Goal: Complete application form

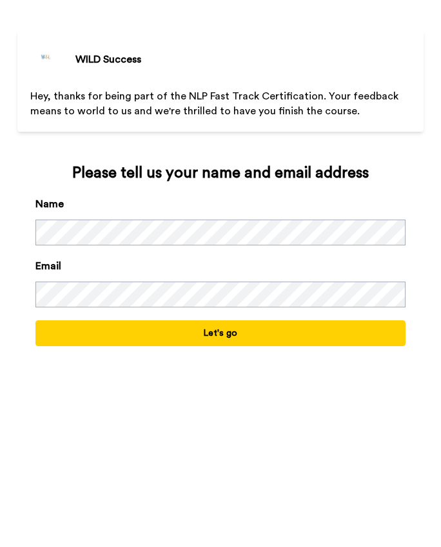
click at [173, 324] on button "Let's go" at bounding box center [220, 333] width 370 height 26
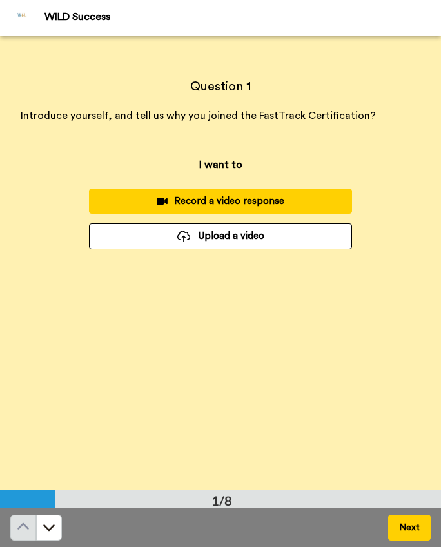
click at [291, 204] on div "Record a video response" at bounding box center [220, 201] width 243 height 14
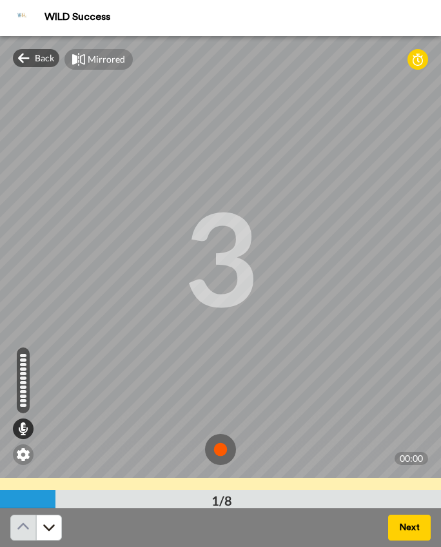
click at [221, 453] on img at bounding box center [220, 449] width 31 height 31
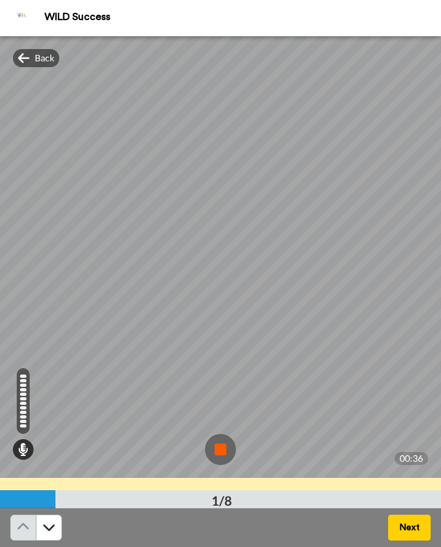
click at [221, 453] on img at bounding box center [220, 449] width 31 height 31
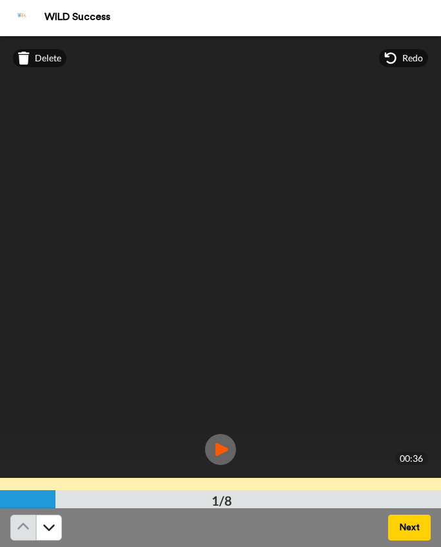
click at [219, 453] on img at bounding box center [220, 449] width 31 height 31
click at [40, 57] on span "Delete" at bounding box center [48, 58] width 26 height 13
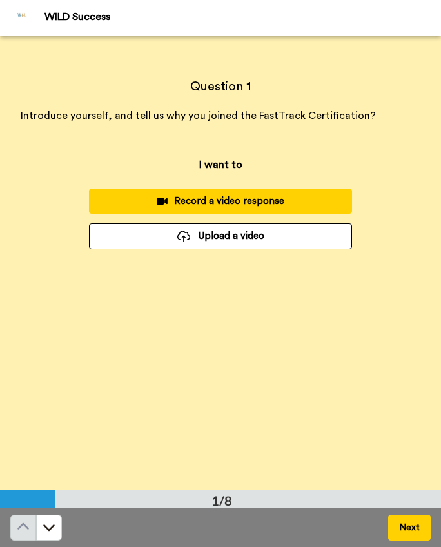
click at [261, 200] on div "Record a video response" at bounding box center [220, 201] width 243 height 14
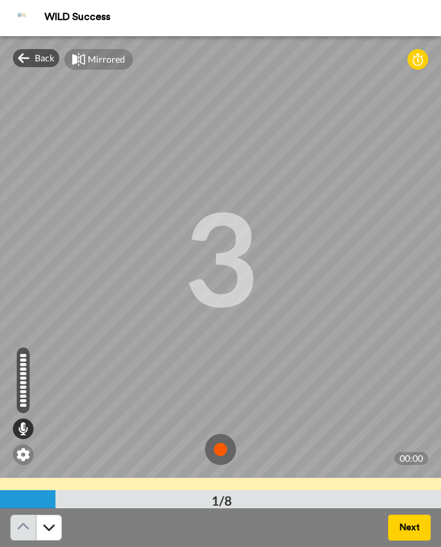
click at [223, 446] on img at bounding box center [220, 449] width 31 height 31
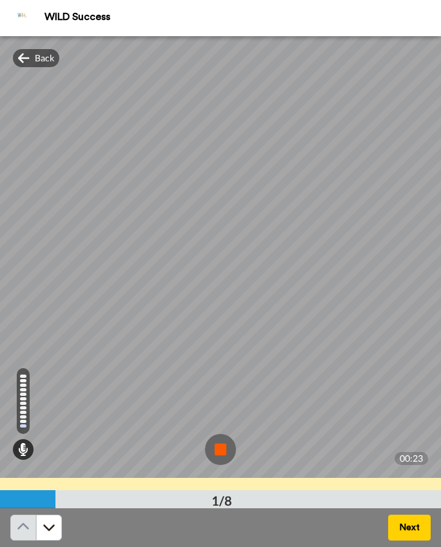
click at [223, 446] on img at bounding box center [220, 449] width 31 height 31
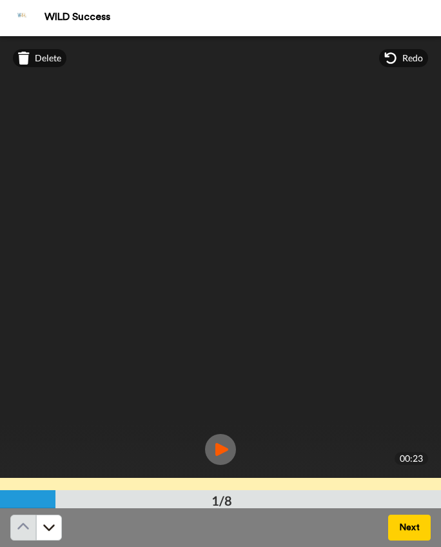
click at [223, 446] on img at bounding box center [220, 449] width 31 height 31
click at [25, 58] on icon at bounding box center [24, 58] width 12 height 13
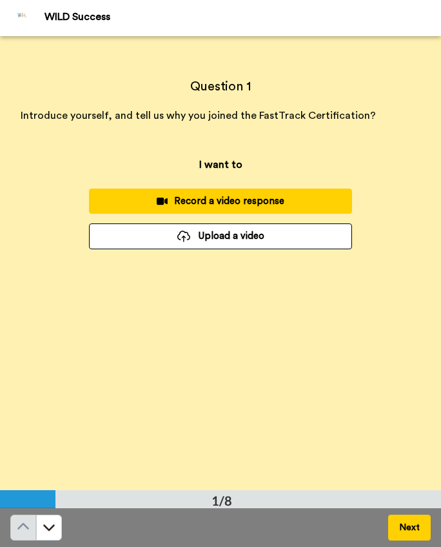
click at [214, 198] on div "Record a video response" at bounding box center [220, 201] width 243 height 14
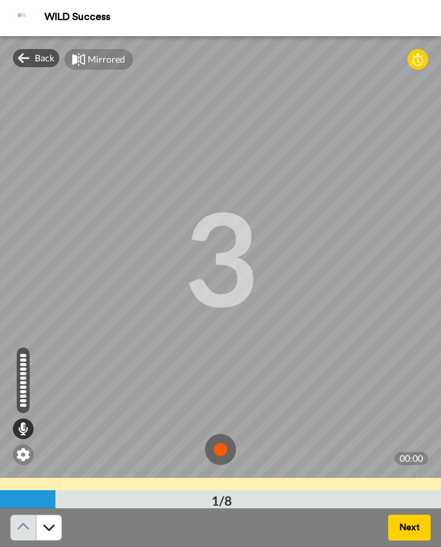
click at [218, 449] on img at bounding box center [220, 449] width 31 height 31
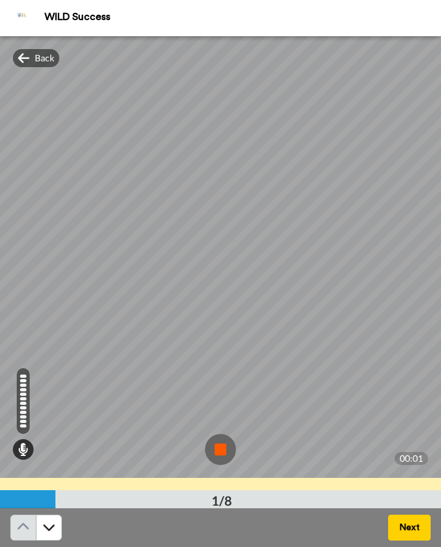
click at [218, 449] on img at bounding box center [220, 449] width 31 height 31
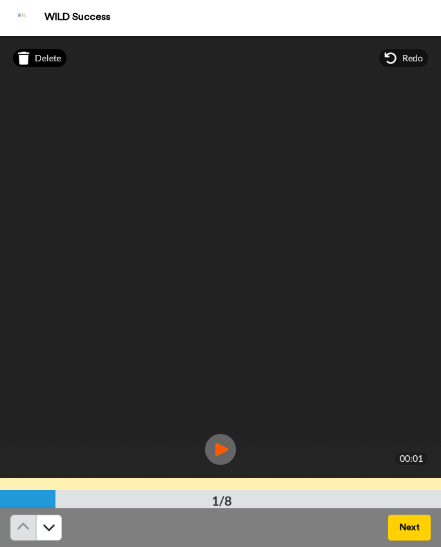
click at [54, 59] on span "Delete" at bounding box center [48, 58] width 26 height 13
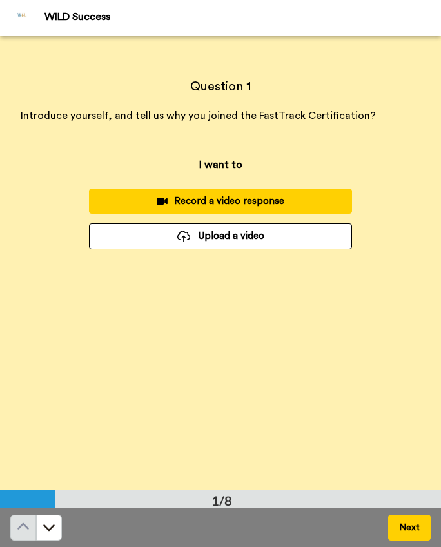
click at [291, 207] on div "Record a video response" at bounding box center [220, 201] width 243 height 14
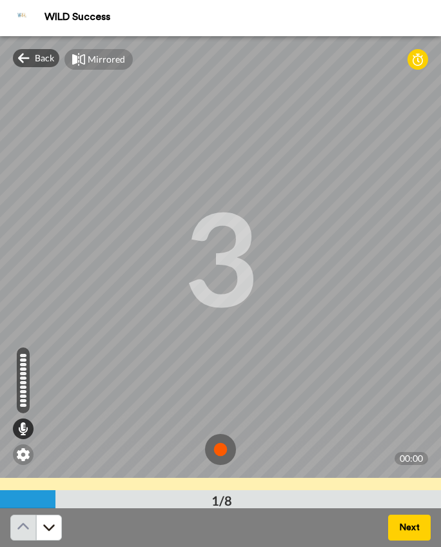
click at [225, 447] on img at bounding box center [220, 449] width 31 height 31
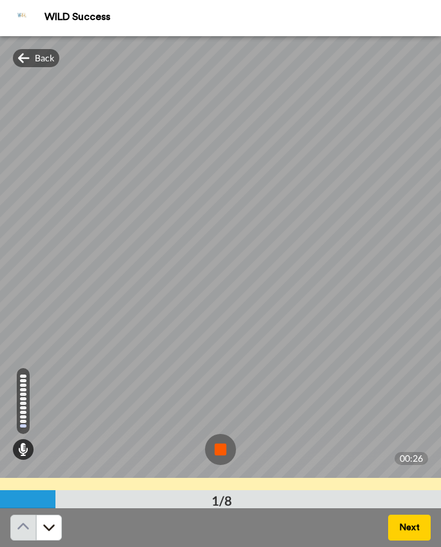
click at [225, 447] on img at bounding box center [220, 449] width 31 height 31
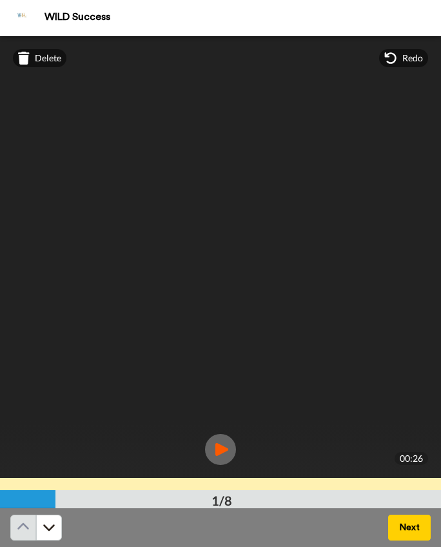
click at [225, 447] on img at bounding box center [220, 449] width 31 height 31
click at [403, 525] on button "Next" at bounding box center [410, 527] width 43 height 26
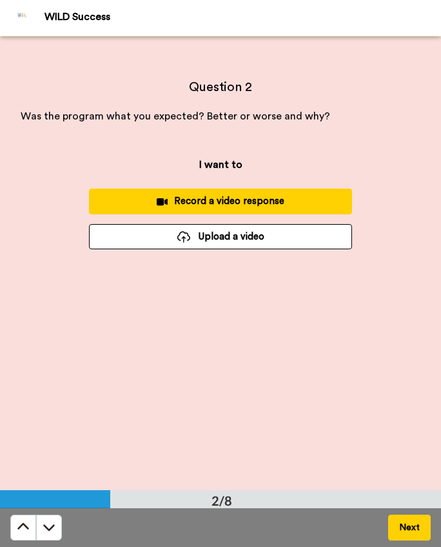
scroll to position [454, 0]
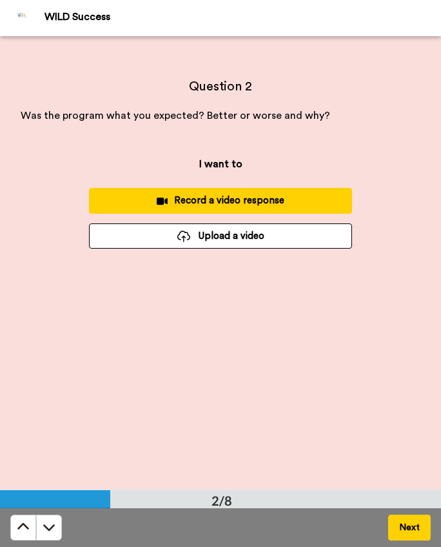
click at [254, 203] on div "Record a video response" at bounding box center [220, 201] width 243 height 14
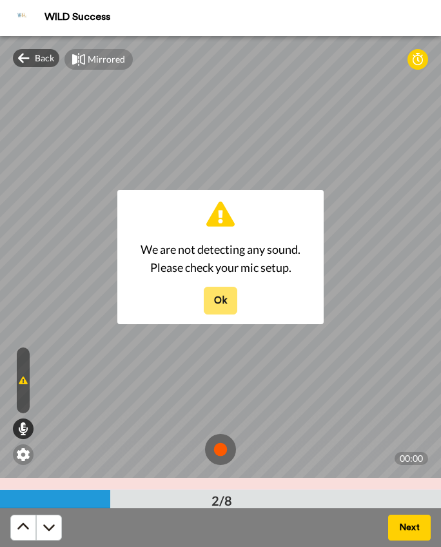
click at [225, 303] on button "Ok" at bounding box center [221, 301] width 34 height 28
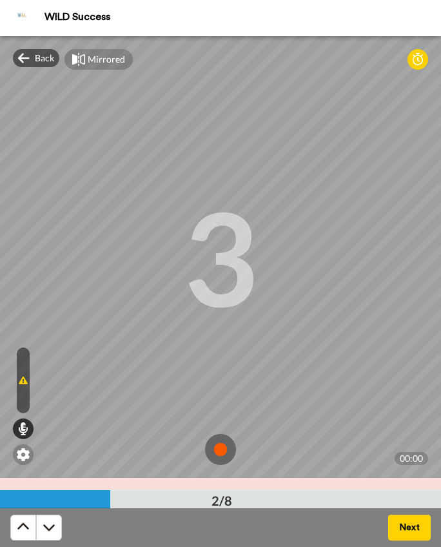
click at [23, 372] on div at bounding box center [23, 380] width 13 height 66
click at [41, 57] on span "Back" at bounding box center [44, 58] width 19 height 13
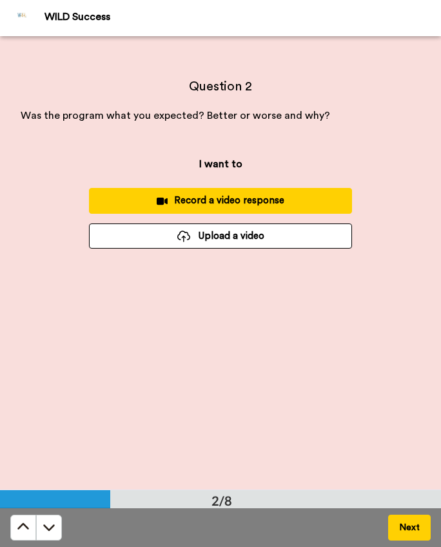
click at [290, 199] on div "Record a video response" at bounding box center [220, 201] width 243 height 14
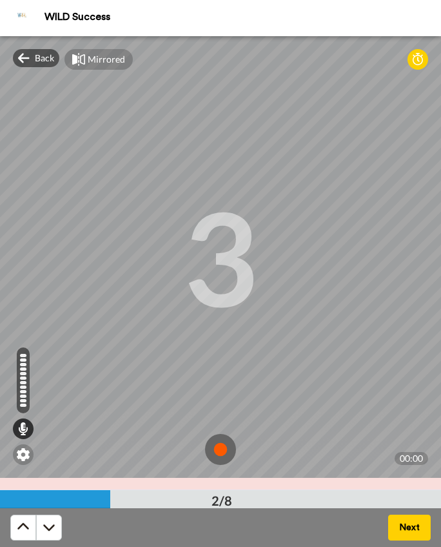
click at [221, 447] on img at bounding box center [220, 449] width 31 height 31
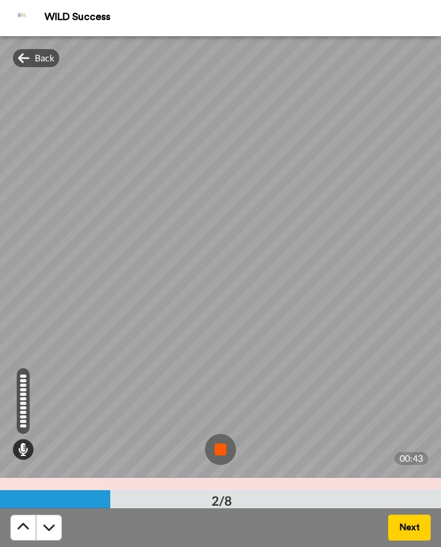
click at [221, 449] on img at bounding box center [220, 449] width 31 height 31
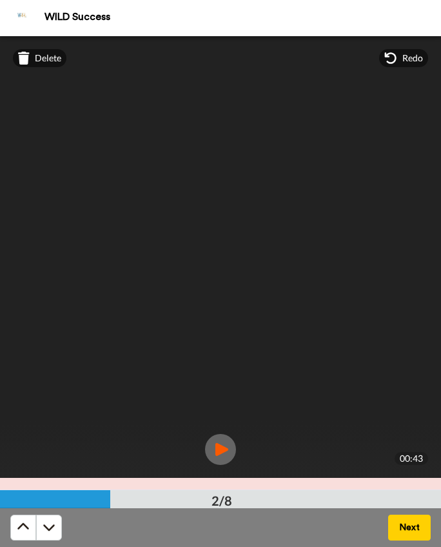
click at [404, 529] on button "Next" at bounding box center [410, 527] width 43 height 26
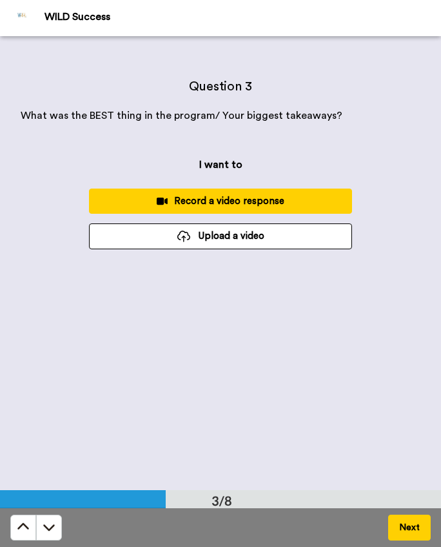
scroll to position [907, 0]
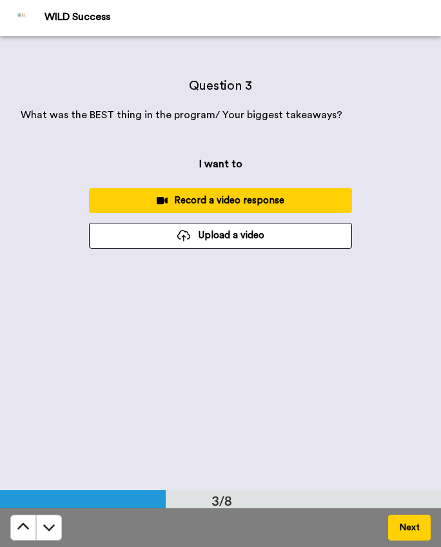
click at [268, 202] on div "Record a video response" at bounding box center [220, 201] width 243 height 14
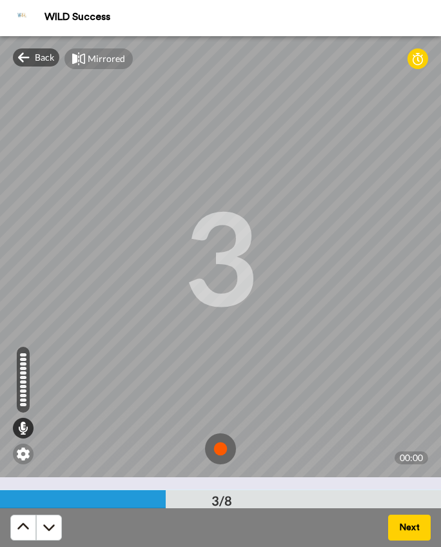
click at [221, 453] on img at bounding box center [220, 448] width 31 height 31
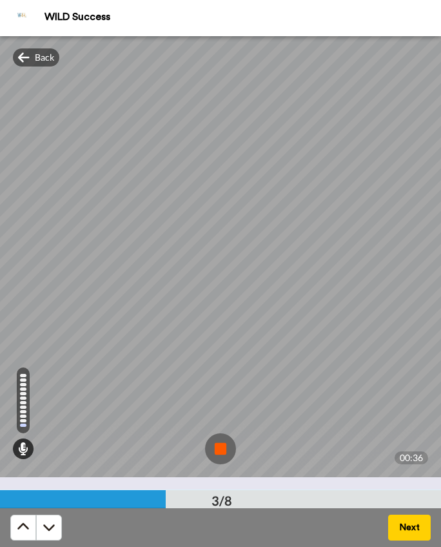
click at [221, 453] on img at bounding box center [220, 448] width 31 height 31
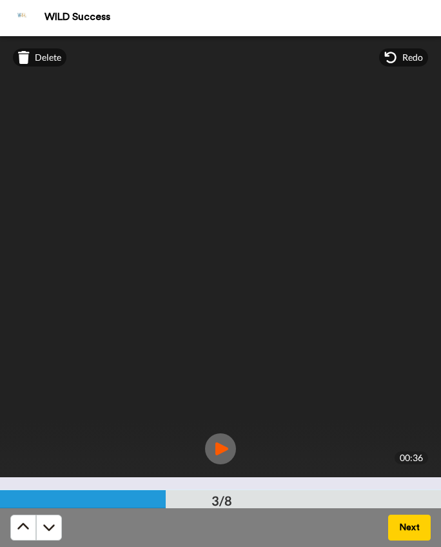
click at [412, 534] on button "Next" at bounding box center [410, 527] width 43 height 26
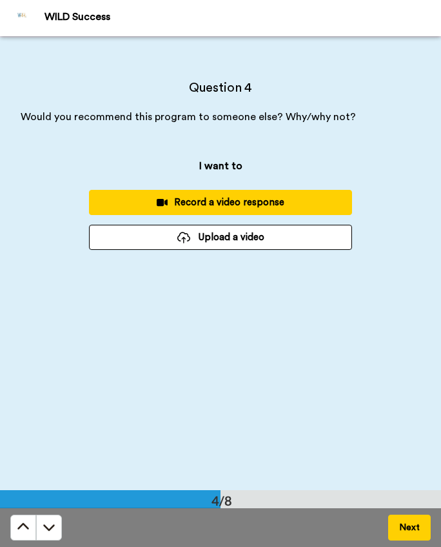
scroll to position [1361, 0]
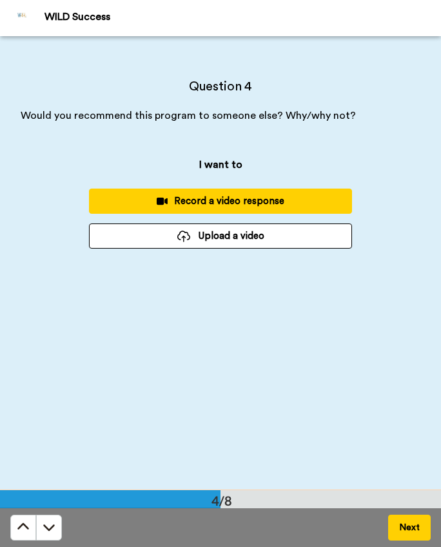
click at [295, 205] on div "Record a video response" at bounding box center [220, 201] width 243 height 14
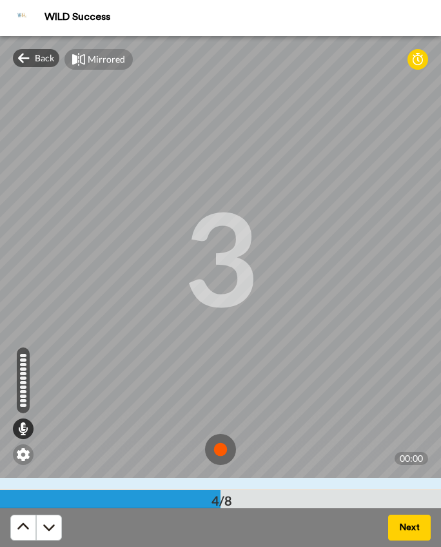
click at [221, 445] on img at bounding box center [220, 449] width 31 height 31
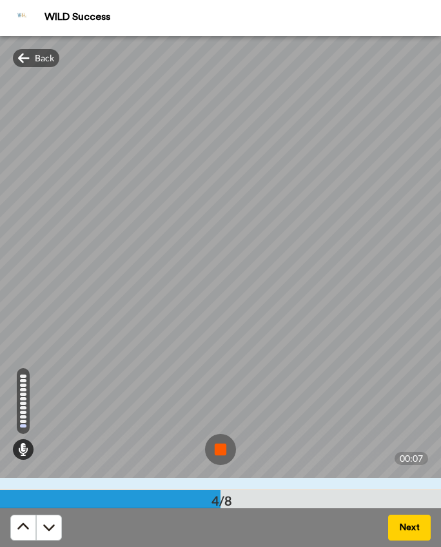
click at [220, 444] on img at bounding box center [220, 449] width 31 height 31
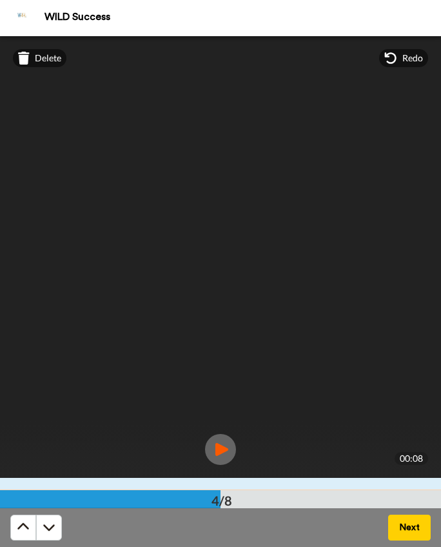
click at [407, 529] on button "Next" at bounding box center [410, 527] width 43 height 26
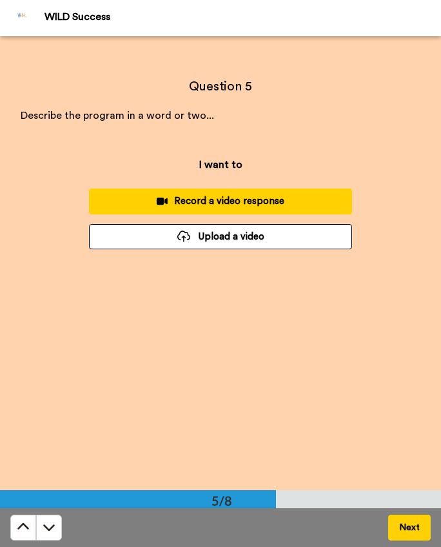
scroll to position [1814, 0]
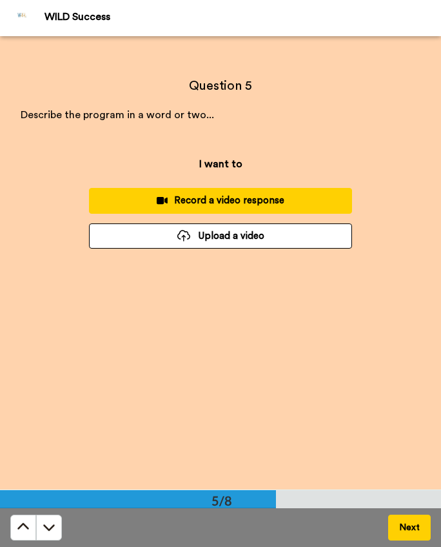
click at [297, 201] on div "Record a video response" at bounding box center [220, 201] width 243 height 14
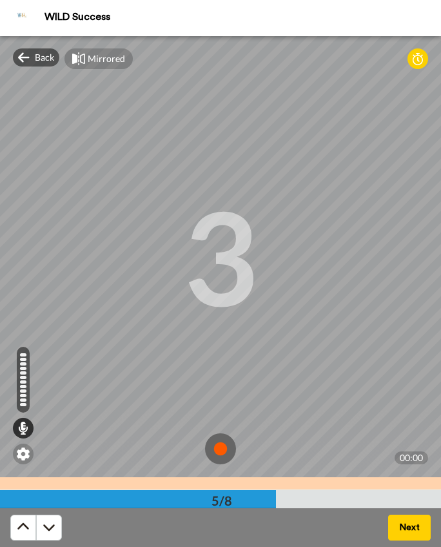
click at [222, 445] on img at bounding box center [220, 448] width 31 height 31
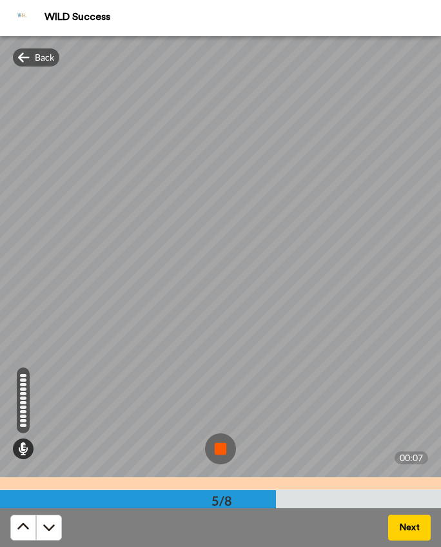
click at [222, 445] on img at bounding box center [220, 448] width 31 height 31
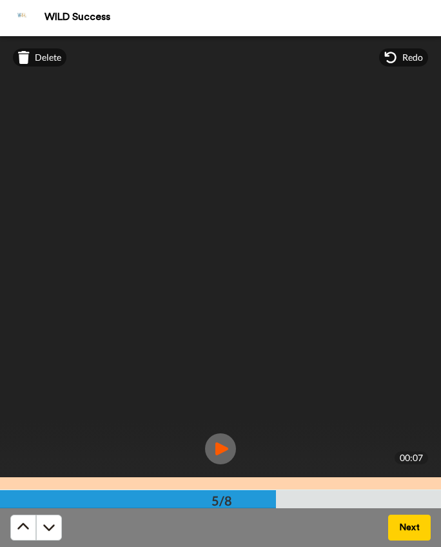
click at [414, 532] on button "Next" at bounding box center [410, 527] width 43 height 26
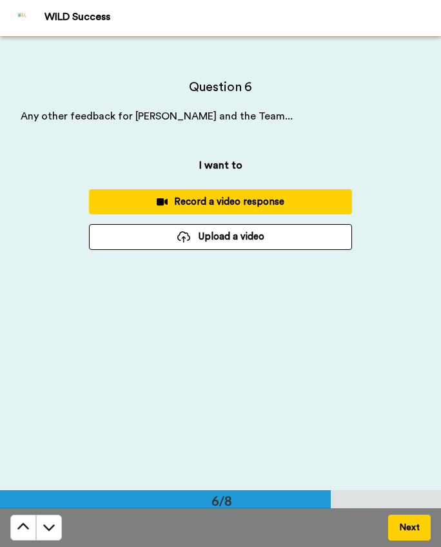
scroll to position [2267, 0]
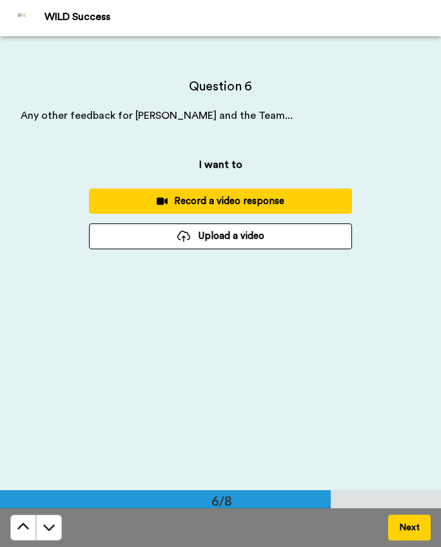
click at [284, 197] on div "Record a video response" at bounding box center [220, 201] width 243 height 14
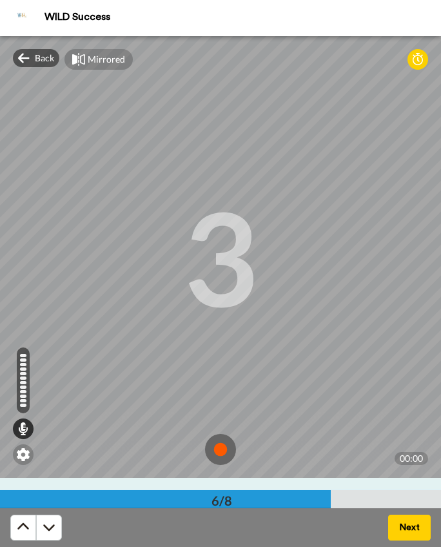
click at [218, 448] on img at bounding box center [220, 449] width 31 height 31
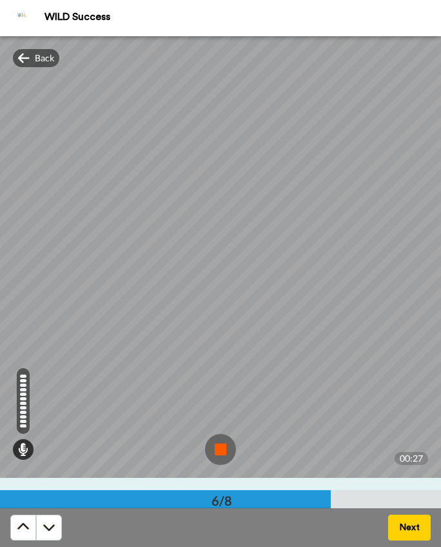
click at [218, 448] on img at bounding box center [220, 449] width 31 height 31
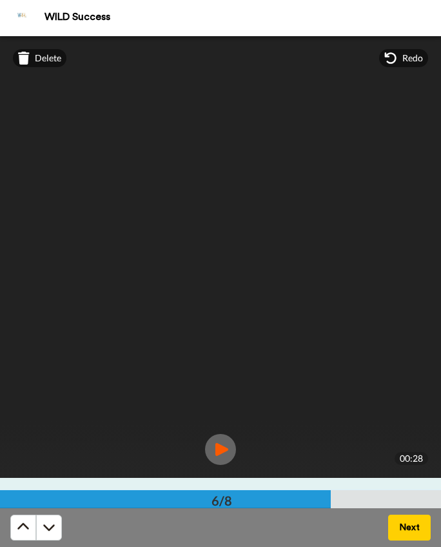
click at [405, 530] on button "Next" at bounding box center [410, 527] width 43 height 26
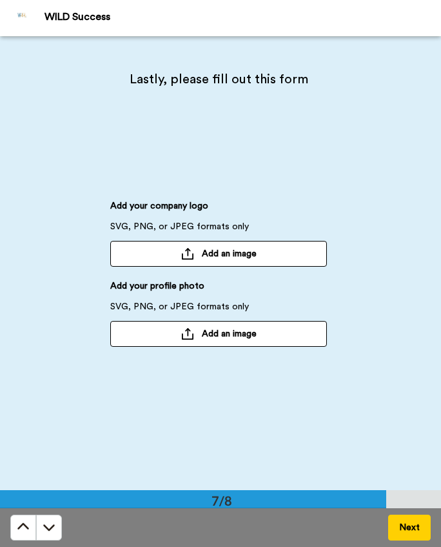
scroll to position [2721, 0]
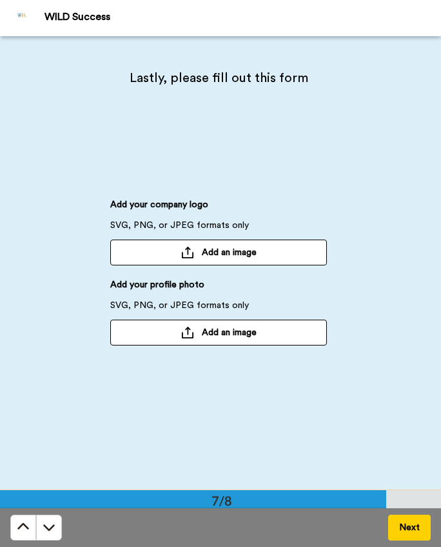
click at [225, 249] on span "Add an image" at bounding box center [229, 252] width 55 height 13
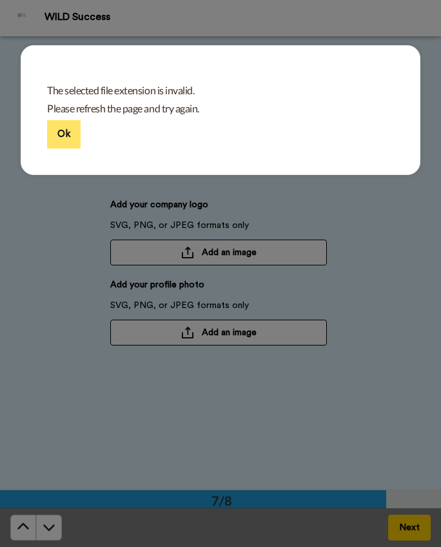
click at [57, 139] on button "Ok" at bounding box center [64, 134] width 34 height 28
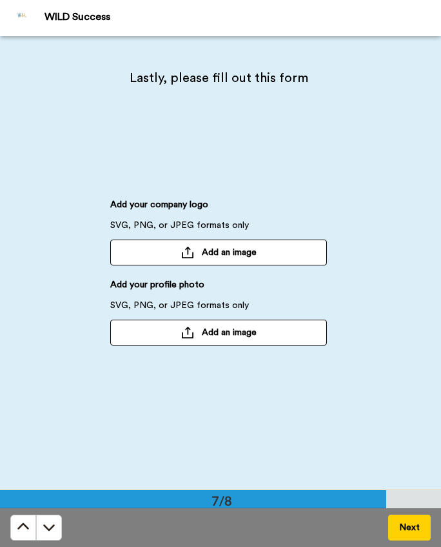
click at [216, 259] on button "Add an image" at bounding box center [218, 252] width 217 height 26
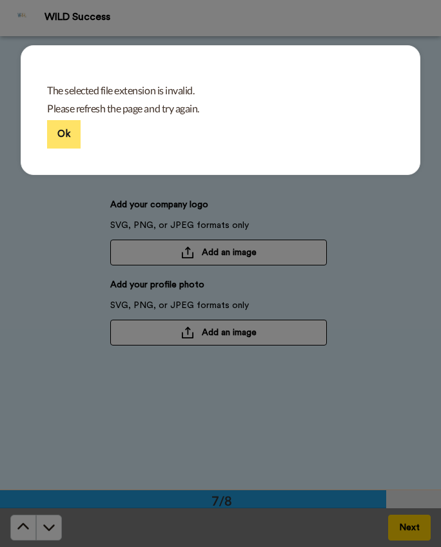
click at [65, 134] on button "Ok" at bounding box center [64, 134] width 34 height 28
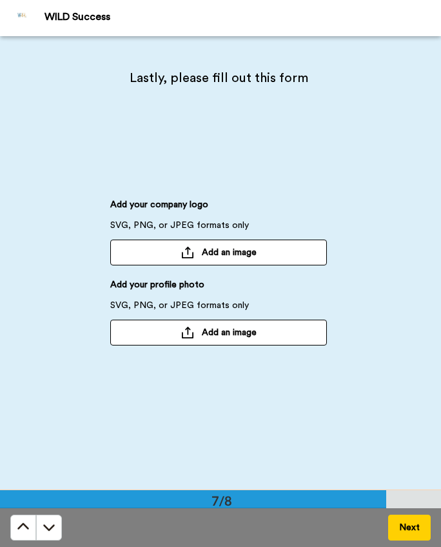
click at [206, 254] on span "Add an image" at bounding box center [229, 252] width 55 height 13
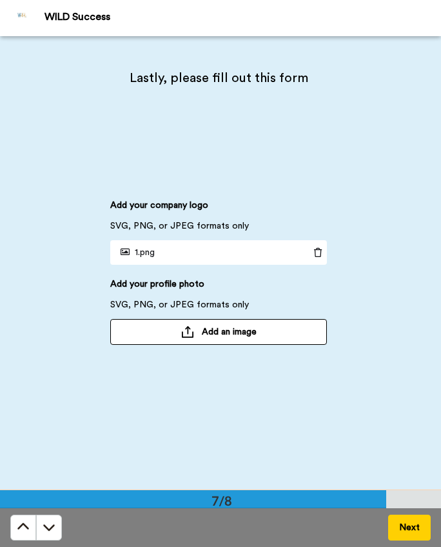
click at [258, 329] on button "Add an image" at bounding box center [218, 332] width 217 height 26
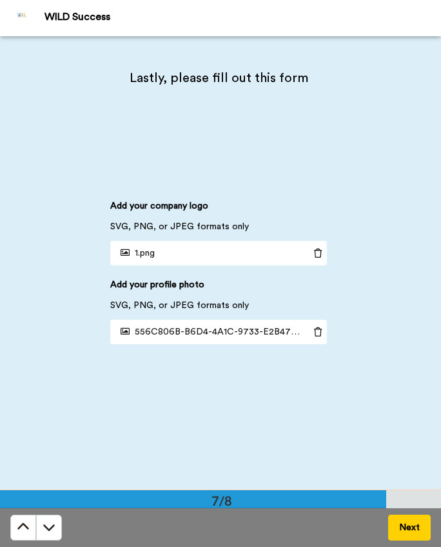
click at [415, 529] on button "Next" at bounding box center [410, 527] width 43 height 26
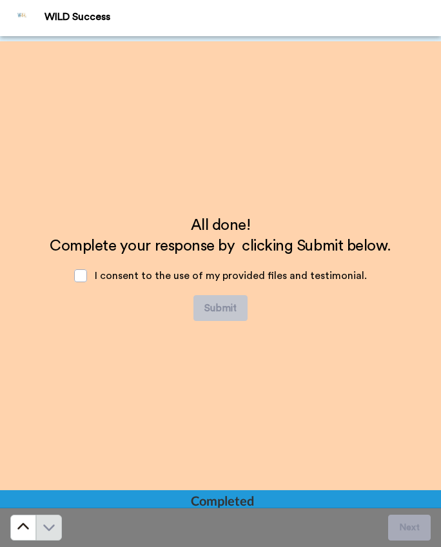
scroll to position [3174, 0]
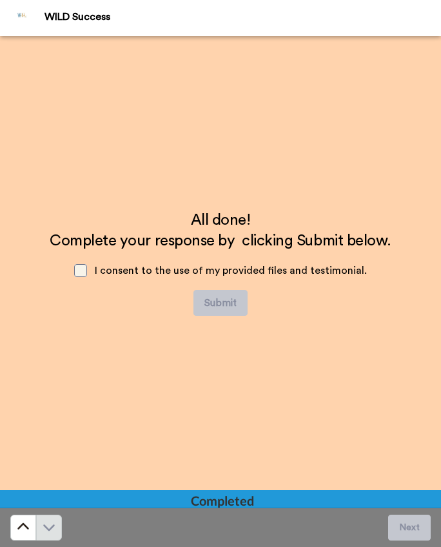
click at [87, 272] on span at bounding box center [80, 270] width 13 height 13
click at [225, 301] on button "Submit" at bounding box center [221, 303] width 54 height 26
